Goal: Transaction & Acquisition: Obtain resource

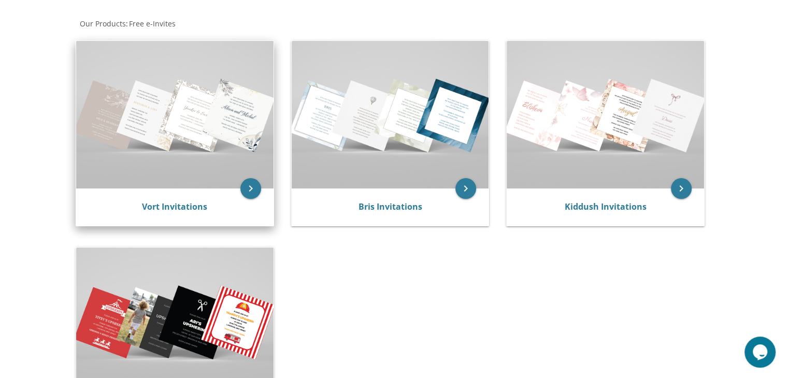
scroll to position [207, 0]
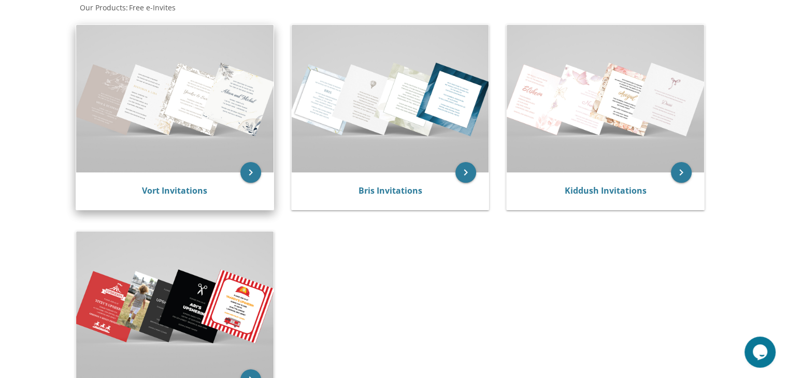
click at [190, 124] on img at bounding box center [174, 99] width 197 height 148
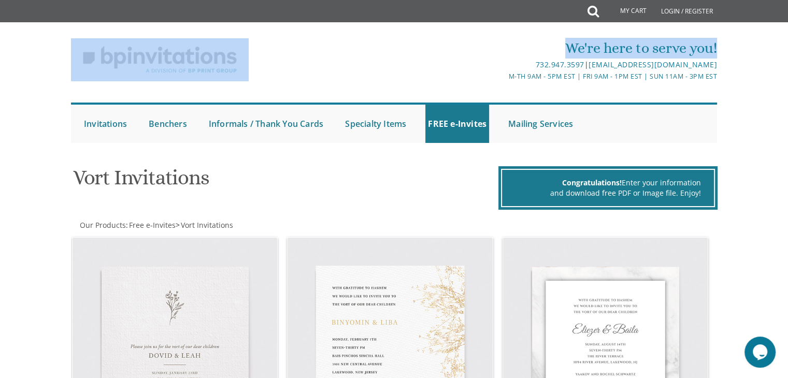
drag, startPoint x: 57, startPoint y: 57, endPoint x: 342, endPoint y: 59, distance: 285.0
click at [342, 59] on div "We're here to serve you! 732.947.3597 | [EMAIL_ADDRESS][DOMAIN_NAME] M-Th 9am -…" at bounding box center [394, 87] width 788 height 121
click at [385, 43] on div "We're here to serve you!" at bounding box center [502, 48] width 430 height 21
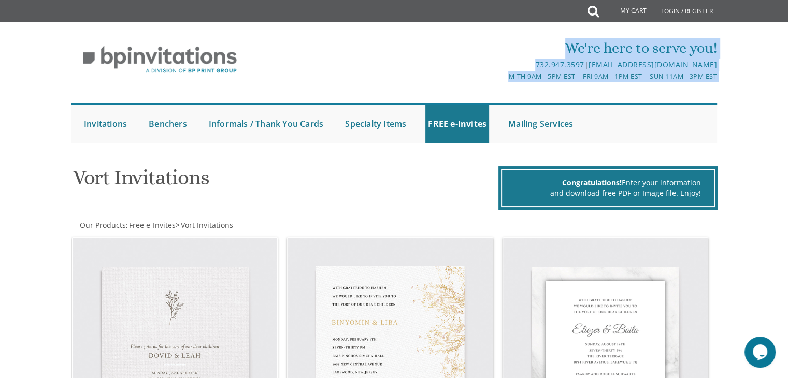
drag, startPoint x: 453, startPoint y: 31, endPoint x: 745, endPoint y: 108, distance: 301.6
click at [745, 108] on div "We're here to serve you! 732.947.3597 | [EMAIL_ADDRESS][DOMAIN_NAME] M-Th 9am -…" at bounding box center [394, 87] width 788 height 121
